Goal: Transaction & Acquisition: Purchase product/service

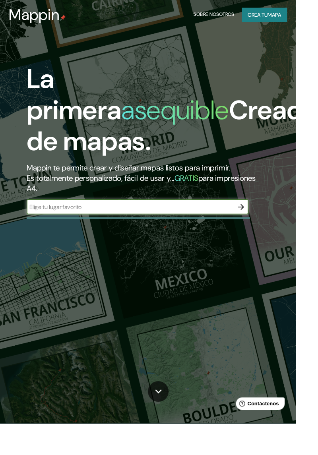
click at [217, 219] on input "text" at bounding box center [140, 222] width 223 height 9
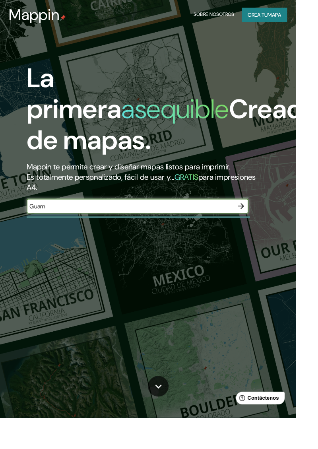
type input "Guarne"
click at [256, 225] on icon "button" at bounding box center [259, 222] width 10 height 10
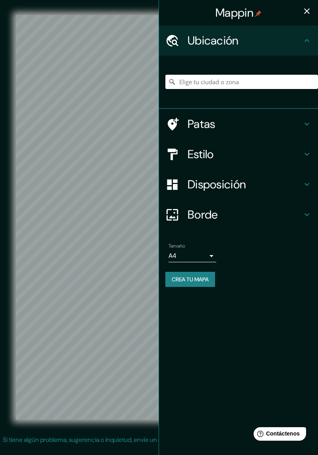
click at [277, 84] on input "Elige tu ciudad o zona" at bounding box center [241, 82] width 153 height 14
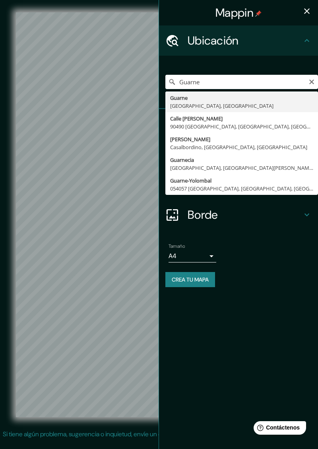
type input "Guarne, [GEOGRAPHIC_DATA], [GEOGRAPHIC_DATA]"
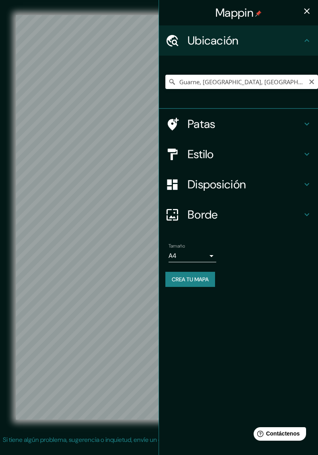
click at [191, 148] on font "Estilo" at bounding box center [201, 154] width 26 height 15
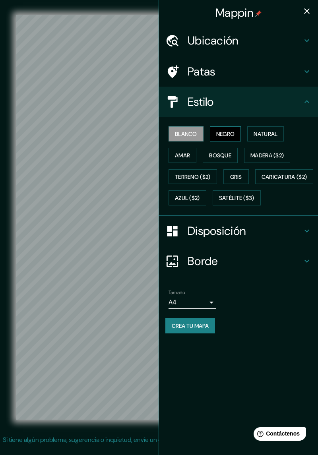
click at [227, 133] on font "Negro" at bounding box center [225, 133] width 19 height 7
click at [308, 11] on icon "button" at bounding box center [307, 11] width 10 height 10
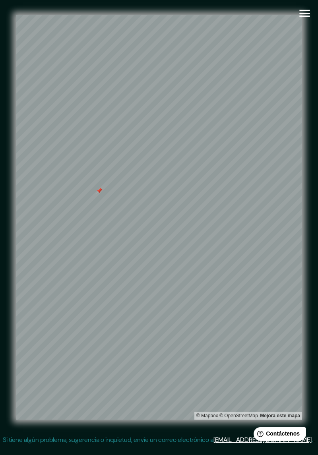
click at [300, 15] on icon "button" at bounding box center [305, 13] width 14 height 14
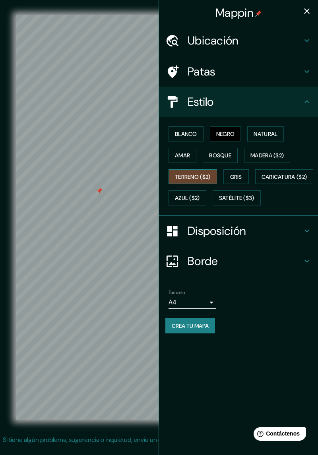
click at [184, 173] on font "Terreno ($2)" at bounding box center [193, 176] width 36 height 7
click at [197, 73] on font "Patas" at bounding box center [202, 71] width 28 height 15
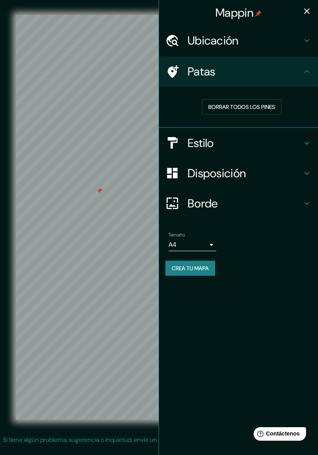
click at [189, 68] on font "Patas" at bounding box center [202, 71] width 28 height 15
click at [116, 73] on div at bounding box center [115, 69] width 6 height 6
click at [211, 113] on button "Borrar todos los pines" at bounding box center [241, 106] width 79 height 15
click at [193, 175] on font "Disposición" at bounding box center [217, 173] width 58 height 15
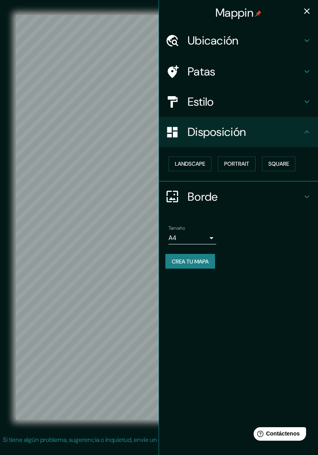
click at [187, 95] on div at bounding box center [176, 102] width 22 height 14
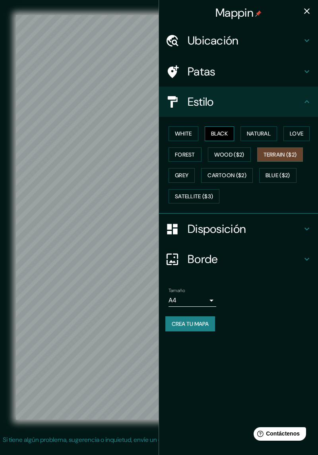
click at [223, 136] on button "Black" at bounding box center [220, 133] width 30 height 15
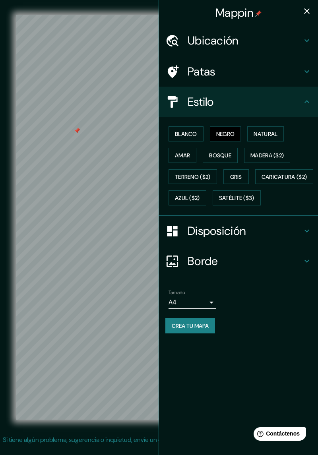
click at [307, 11] on icon "button" at bounding box center [307, 11] width 6 height 6
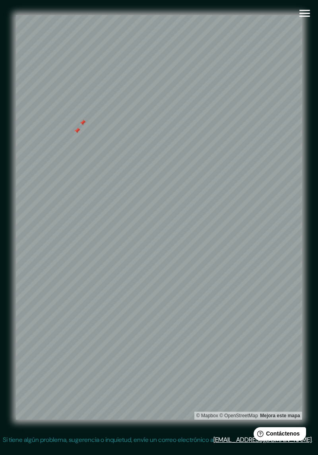
click at [312, 17] on button "button" at bounding box center [304, 13] width 20 height 20
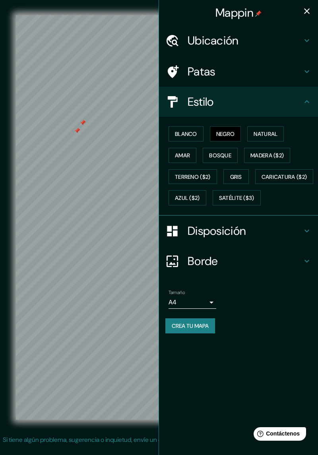
click at [192, 72] on font "Patas" at bounding box center [202, 71] width 28 height 15
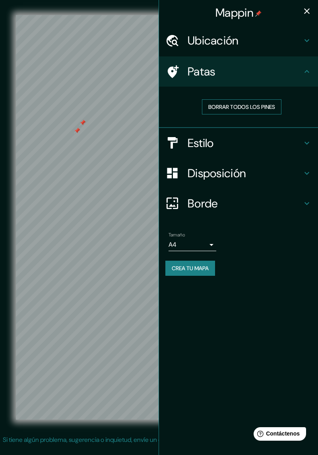
click at [235, 105] on font "Borrar todos los pines" at bounding box center [241, 106] width 67 height 7
click at [314, 15] on div "Mappin" at bounding box center [238, 12] width 159 height 25
click at [304, 10] on icon "button" at bounding box center [307, 11] width 10 height 10
